Goal: Use online tool/utility: Utilize a website feature to perform a specific function

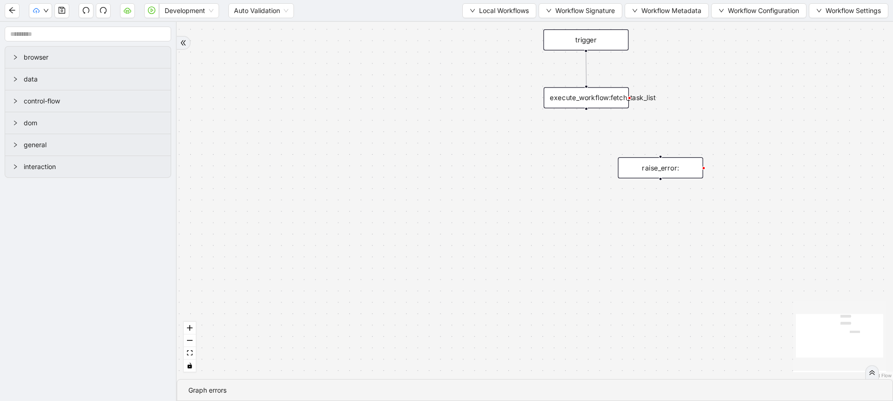
click at [496, 25] on div "trigger execute_workflow:fetch_task_list raise_error:" at bounding box center [535, 200] width 716 height 357
click at [503, 16] on button "Local Workflows" at bounding box center [499, 10] width 74 height 15
click at [483, 26] on span "Select" at bounding box center [495, 29] width 60 height 10
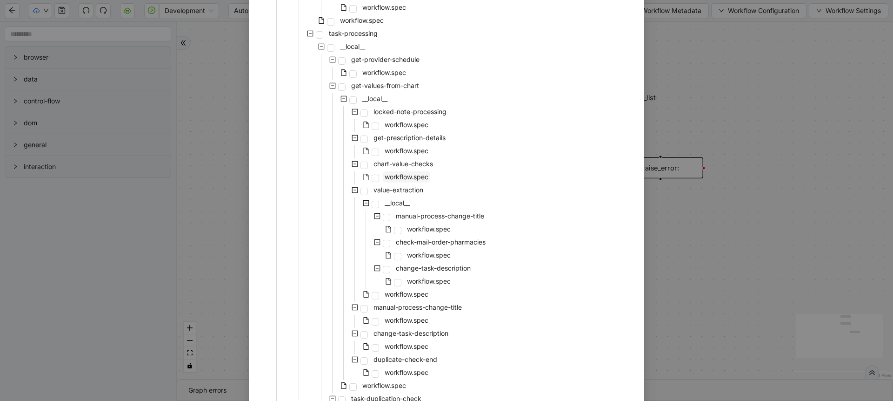
scroll to position [385, 0]
click at [405, 370] on span "workflow.spec" at bounding box center [407, 369] width 44 height 8
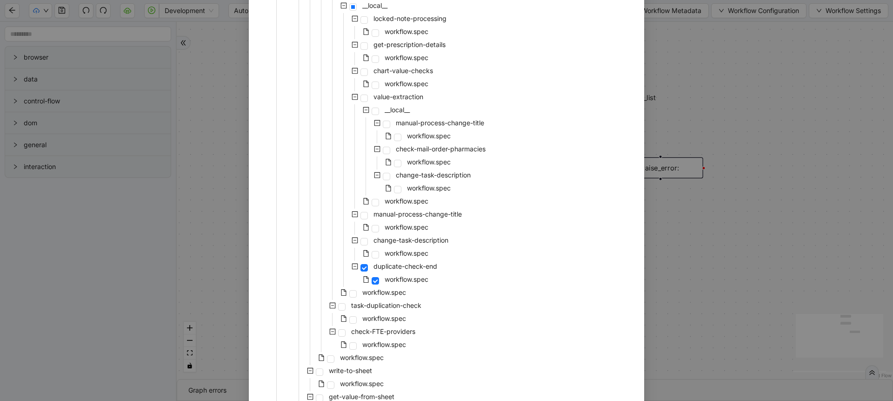
scroll to position [477, 0]
click at [393, 316] on span "workflow.spec" at bounding box center [384, 316] width 44 height 8
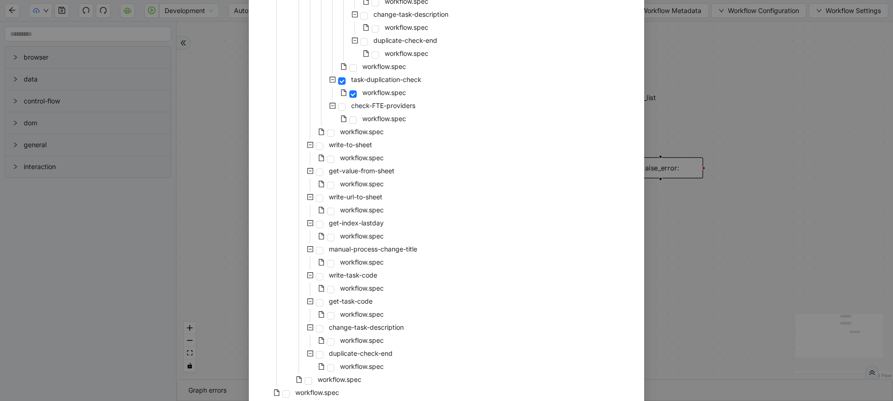
scroll to position [740, 0]
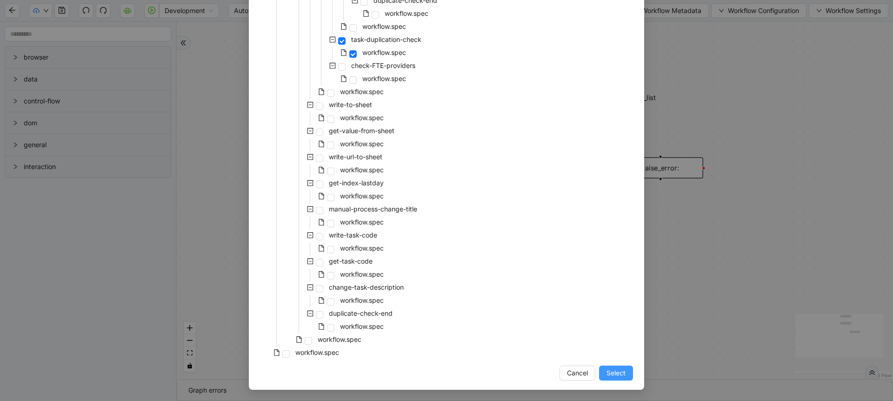
click at [612, 372] on span "Select" at bounding box center [616, 372] width 19 height 10
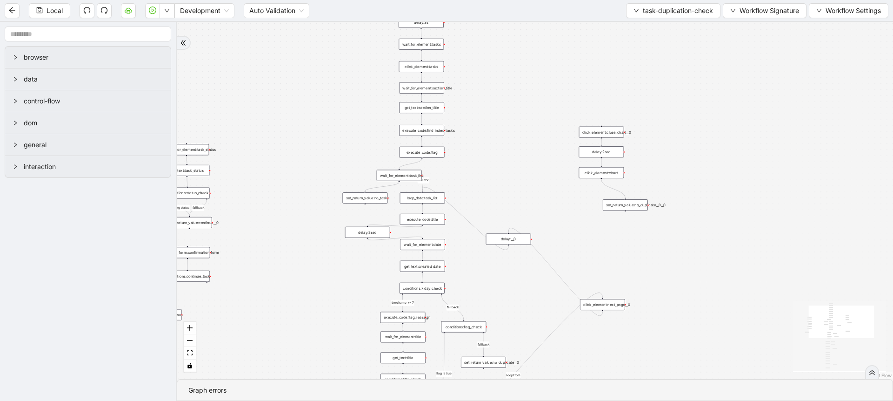
drag, startPoint x: 374, startPoint y: 269, endPoint x: 317, endPoint y: 140, distance: 141.6
click at [317, 140] on div "continue task loopFrom exitFrom pending status fallback fallback timeframe <= 7…" at bounding box center [535, 200] width 716 height 357
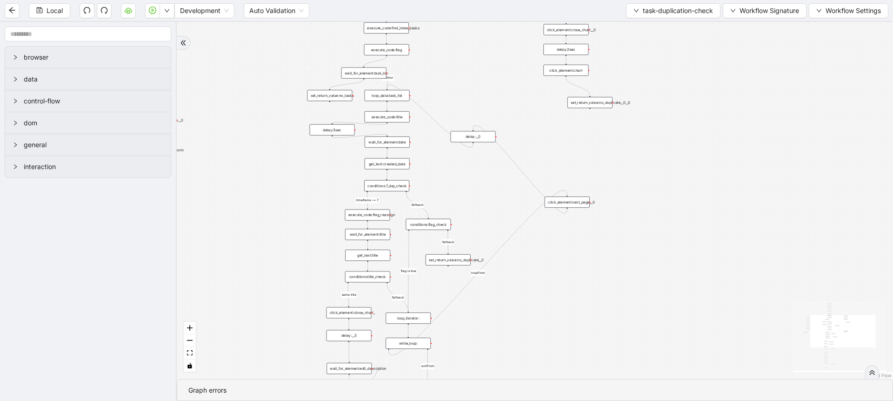
drag, startPoint x: 503, startPoint y: 276, endPoint x: 484, endPoint y: 156, distance: 121.1
click at [484, 156] on div "continue task loopFrom exitFrom pending status fallback fallback timeframe <= 7…" at bounding box center [535, 200] width 716 height 357
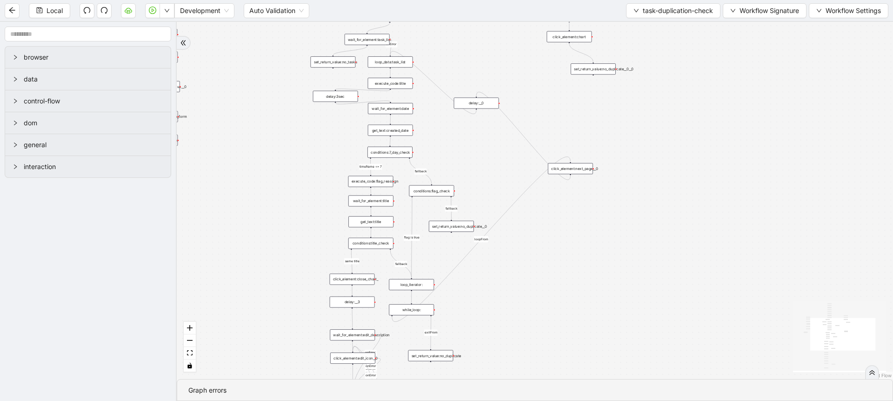
click at [435, 357] on div "set_return_value:no_duplicate" at bounding box center [430, 355] width 45 height 11
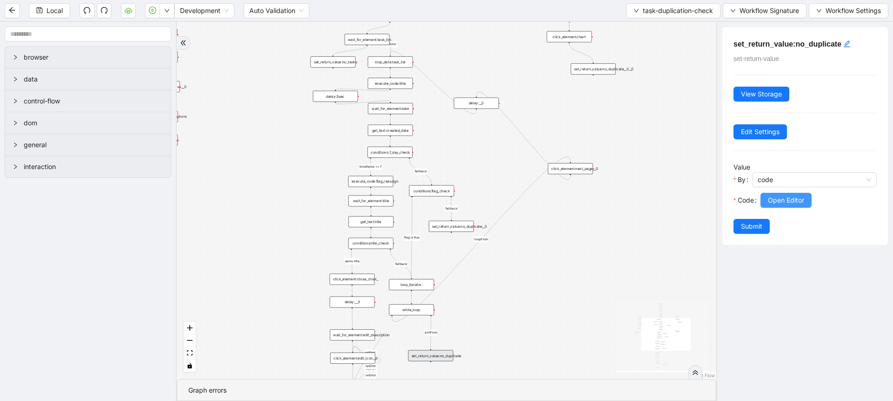
click at [763, 200] on button "Open Editor" at bounding box center [786, 200] width 51 height 15
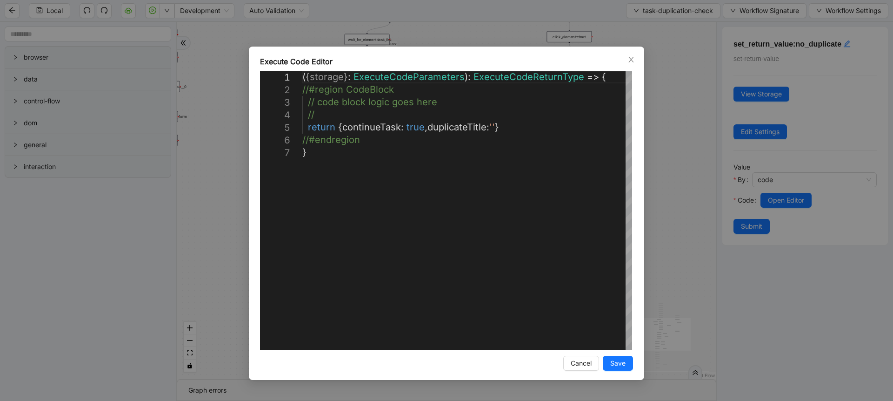
click at [678, 195] on div "**********" at bounding box center [446, 200] width 893 height 401
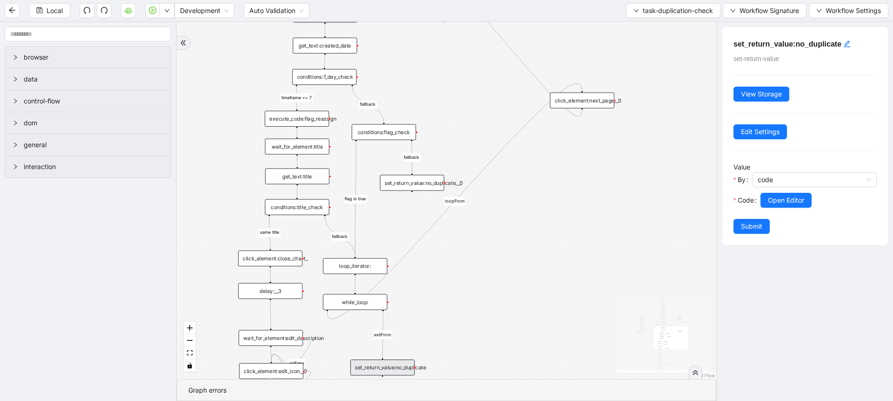
drag, startPoint x: 490, startPoint y: 321, endPoint x: 508, endPoint y: 302, distance: 26.0
click at [508, 302] on div "continue task loopFrom exitFrom pending status fallback fallback timeframe <= 7…" at bounding box center [447, 200] width 540 height 357
click at [428, 180] on div "set_return_value:no_duplicate__0" at bounding box center [412, 182] width 64 height 16
click at [771, 207] on div at bounding box center [819, 212] width 116 height 11
click at [776, 203] on span "Open Editor" at bounding box center [786, 200] width 36 height 10
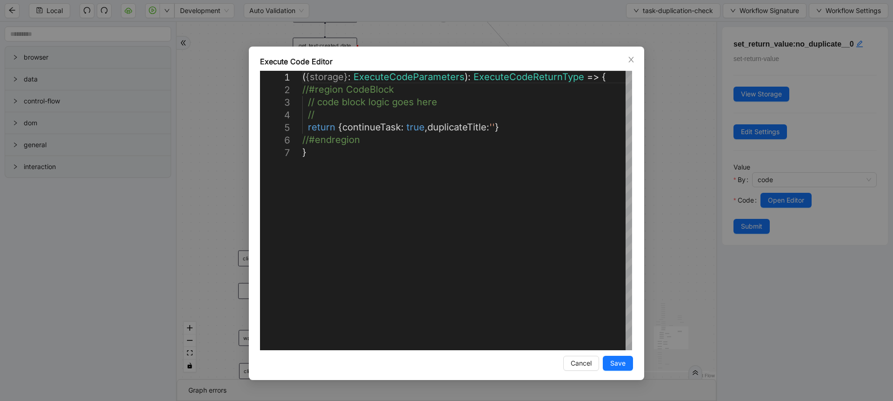
click at [700, 194] on div "**********" at bounding box center [446, 200] width 893 height 401
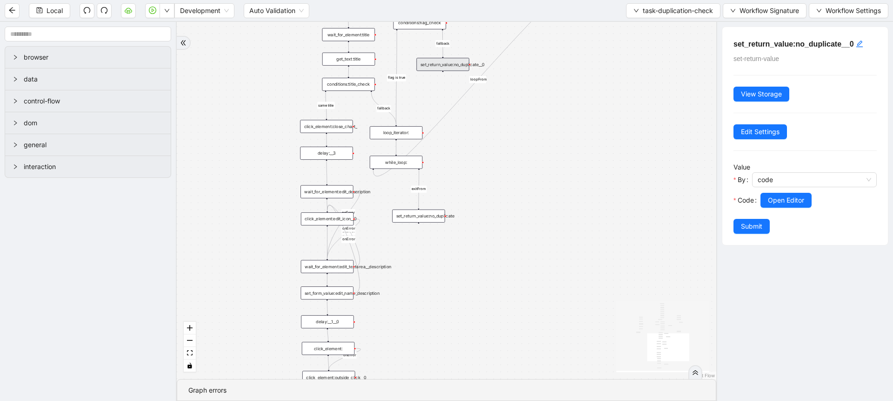
drag, startPoint x: 561, startPoint y: 252, endPoint x: 562, endPoint y: 82, distance: 169.8
click at [562, 82] on div "continue task loopFrom exitFrom pending status fallback fallback timeframe <= 7…" at bounding box center [447, 200] width 540 height 357
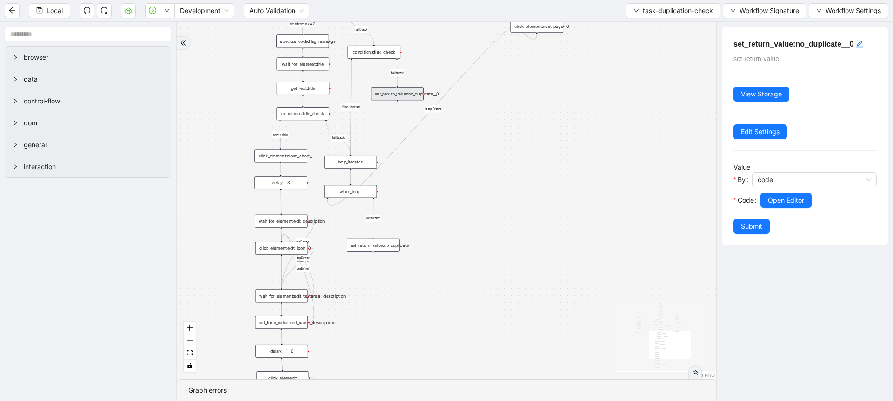
drag, startPoint x: 511, startPoint y: 289, endPoint x: 469, endPoint y: 363, distance: 84.6
click at [469, 363] on div "continue task loopFrom exitFrom pending status fallback fallback timeframe <= 7…" at bounding box center [447, 200] width 540 height 357
